Goal: Feedback & Contribution: Contribute content

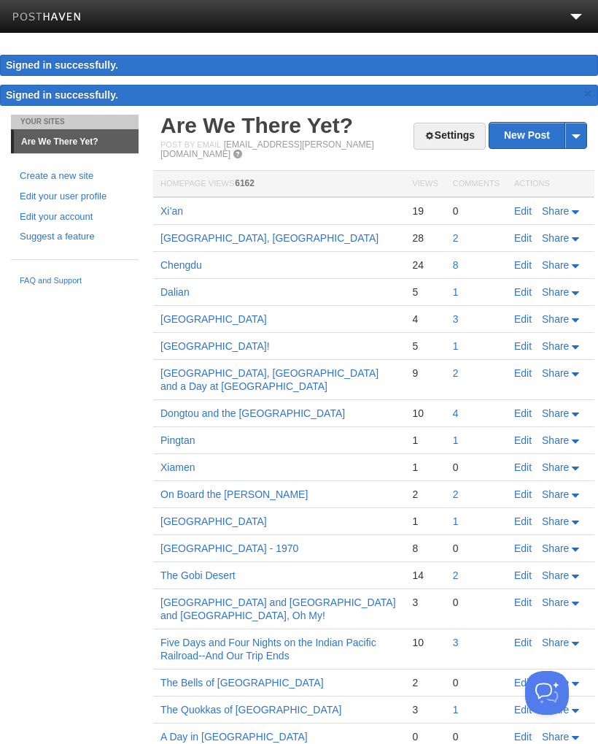
click at [535, 130] on link "New Post" at bounding box center [538, 136] width 97 height 26
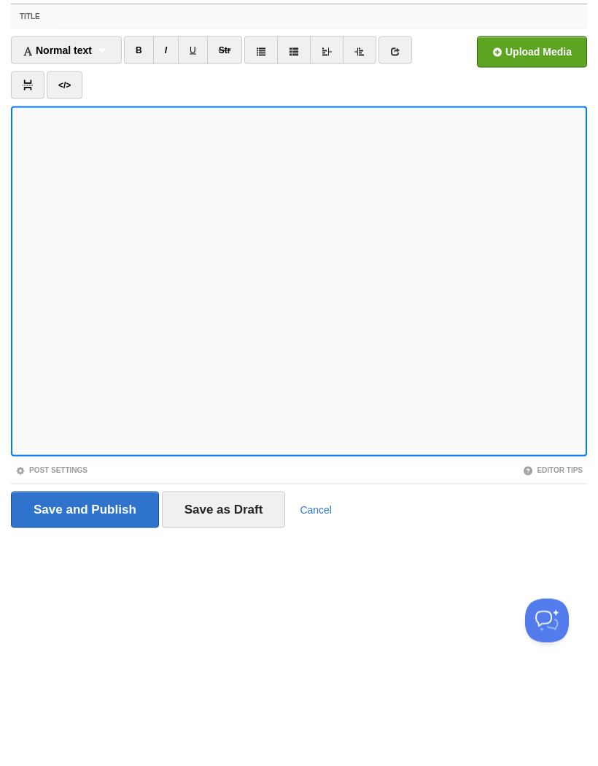
click at [88, 99] on input "Title" at bounding box center [323, 110] width 528 height 23
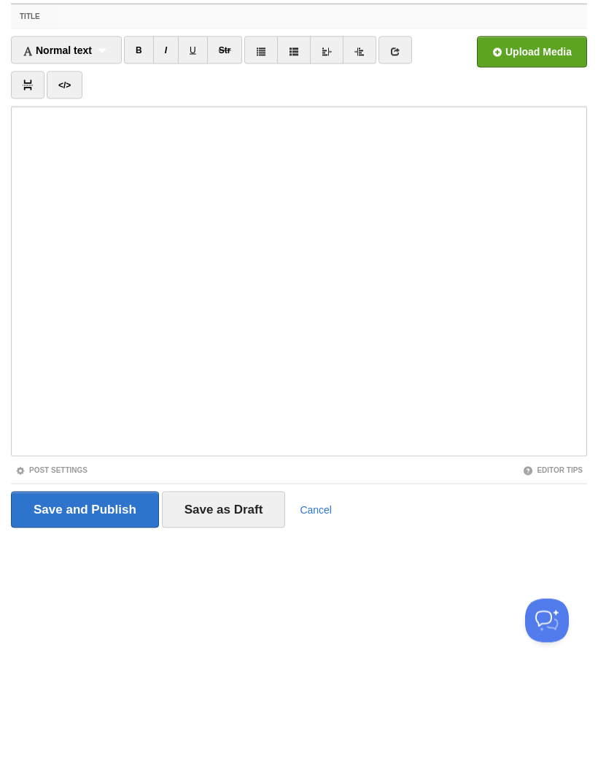
click at [101, 99] on input "Title" at bounding box center [323, 110] width 528 height 23
paste input "Beijing - Day 1: The Summer Palace"
type input "Beijing - Day 1: The Summer Palace"
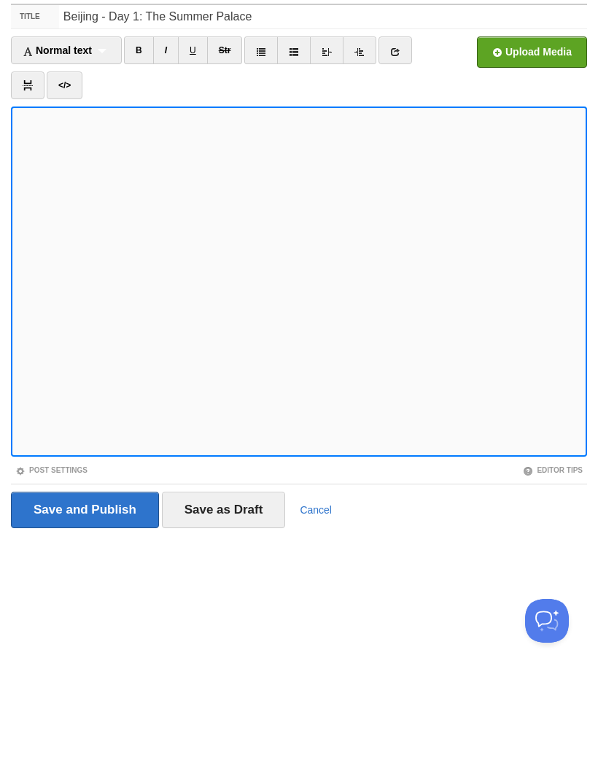
click at [166, 131] on link "I" at bounding box center [166, 145] width 26 height 28
click at [168, 131] on link "I" at bounding box center [166, 145] width 26 height 28
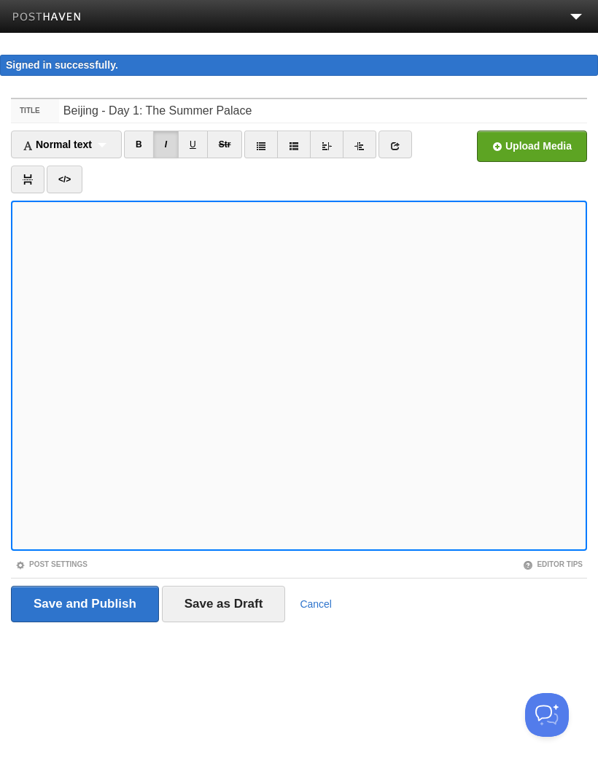
click at [546, 150] on input "file" at bounding box center [92, 150] width 1105 height 74
click at [544, 150] on input "file" at bounding box center [92, 150] width 1105 height 74
click at [542, 147] on input "file" at bounding box center [92, 150] width 1105 height 74
click at [534, 150] on input "file" at bounding box center [92, 150] width 1105 height 74
click at [547, 144] on input "file" at bounding box center [92, 150] width 1105 height 74
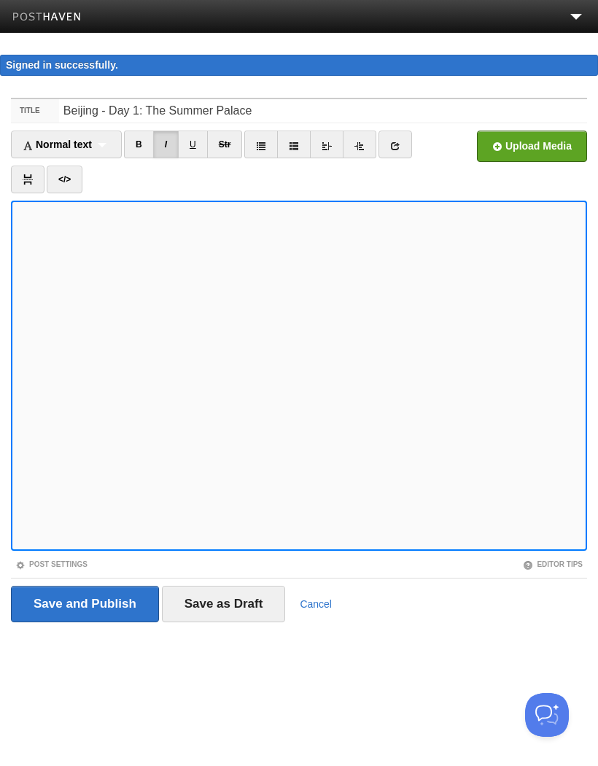
click at [538, 149] on input "file" at bounding box center [92, 150] width 1105 height 74
click at [548, 142] on input "file" at bounding box center [92, 150] width 1105 height 74
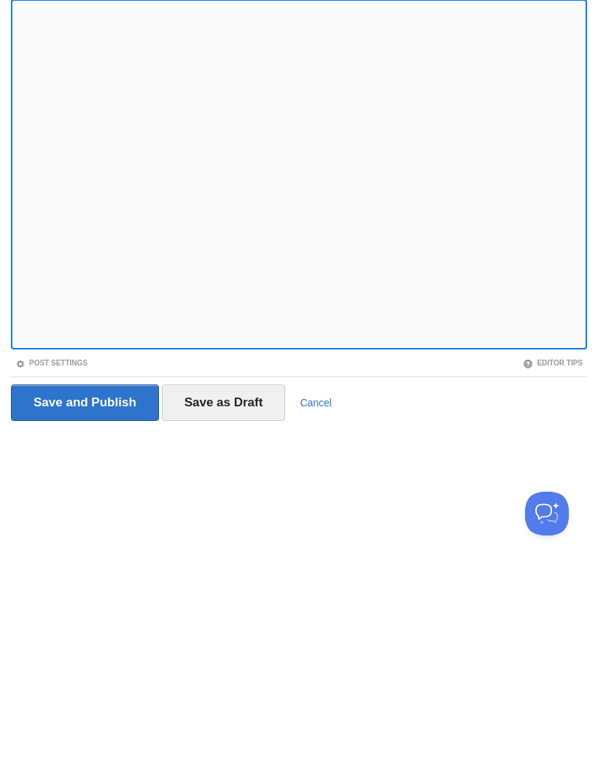
click at [237, 586] on input "Save as Draft" at bounding box center [224, 604] width 124 height 36
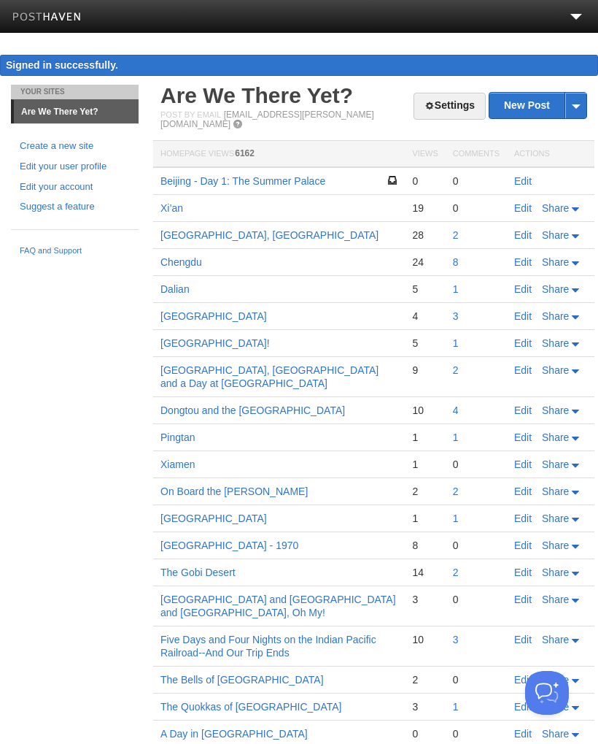
click at [260, 175] on link "Beijing - Day 1: The Summer Palace" at bounding box center [243, 181] width 165 height 12
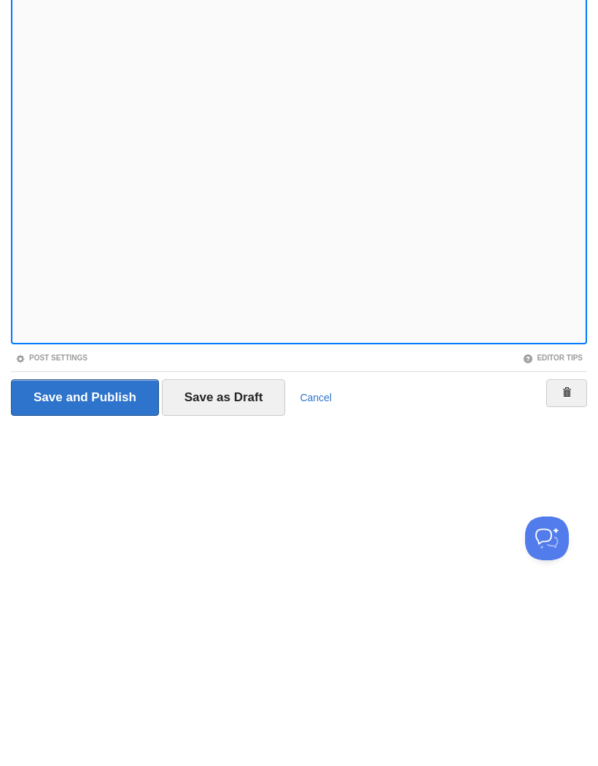
click at [265, 556] on input "Save as Draft" at bounding box center [224, 574] width 124 height 36
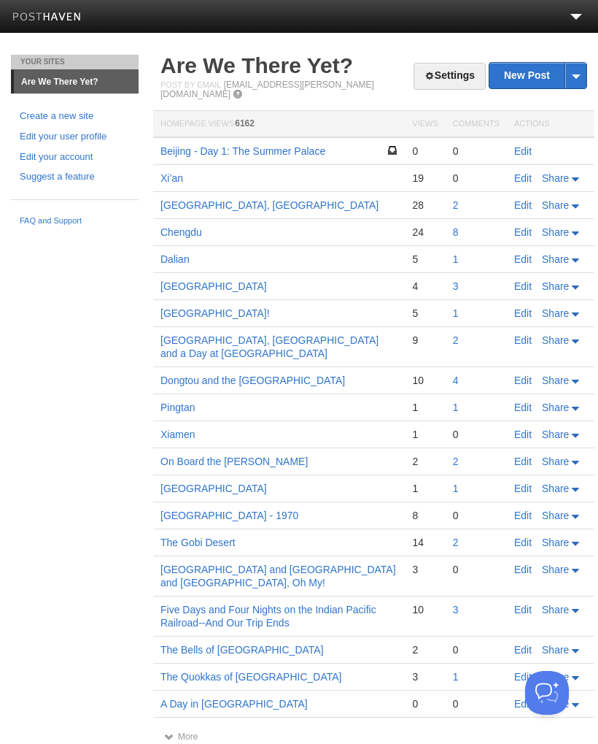
click at [523, 145] on link "Edit" at bounding box center [523, 151] width 18 height 12
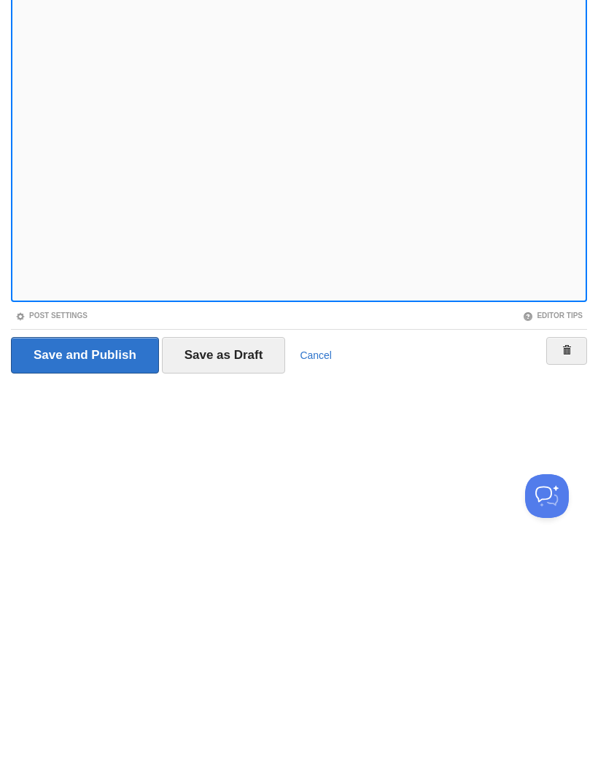
click at [255, 556] on input "Save as Draft" at bounding box center [224, 574] width 124 height 36
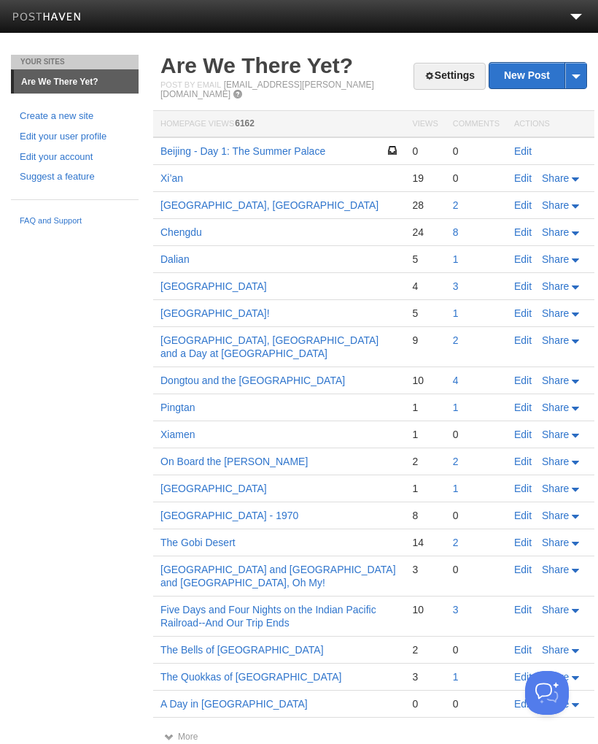
click at [304, 145] on link "Beijing - Day 1: The Summer Palace" at bounding box center [243, 151] width 165 height 12
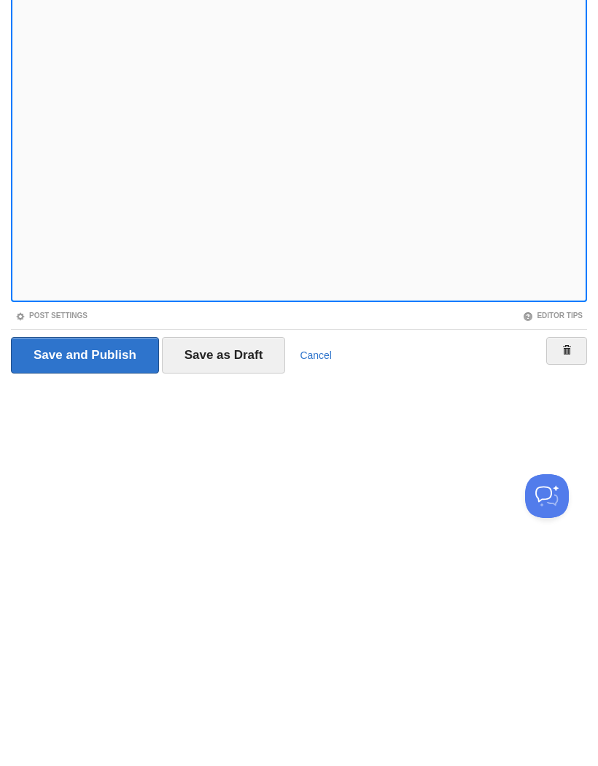
click at [116, 556] on input "Save and Publish" at bounding box center [85, 574] width 148 height 36
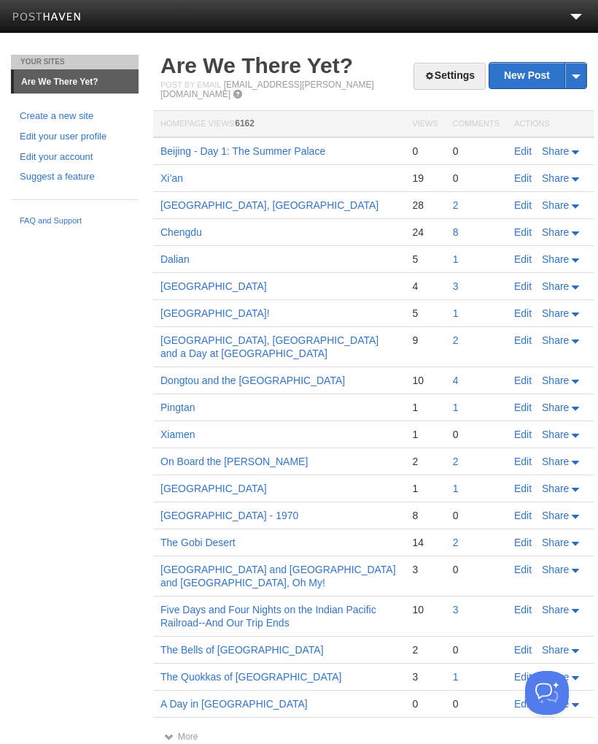
click at [557, 145] on span "Share" at bounding box center [555, 151] width 27 height 12
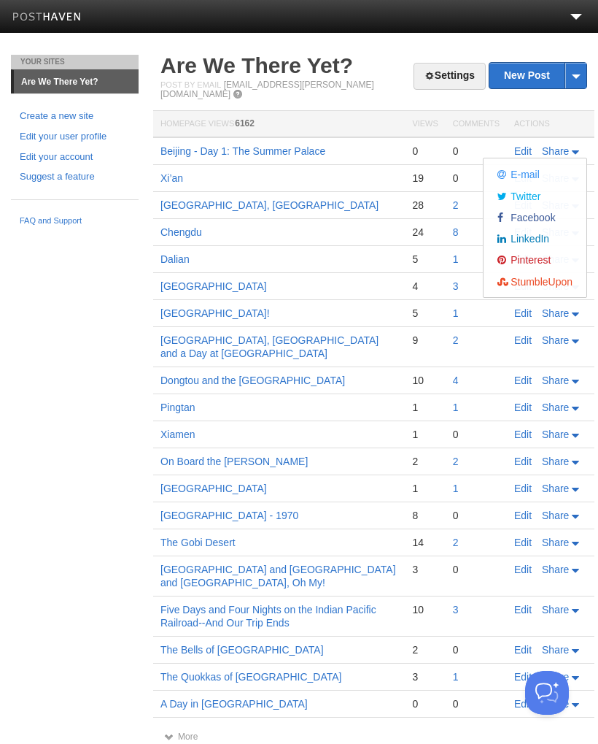
click at [538, 212] on span "Facebook" at bounding box center [532, 218] width 48 height 12
